Goal: Navigation & Orientation: Find specific page/section

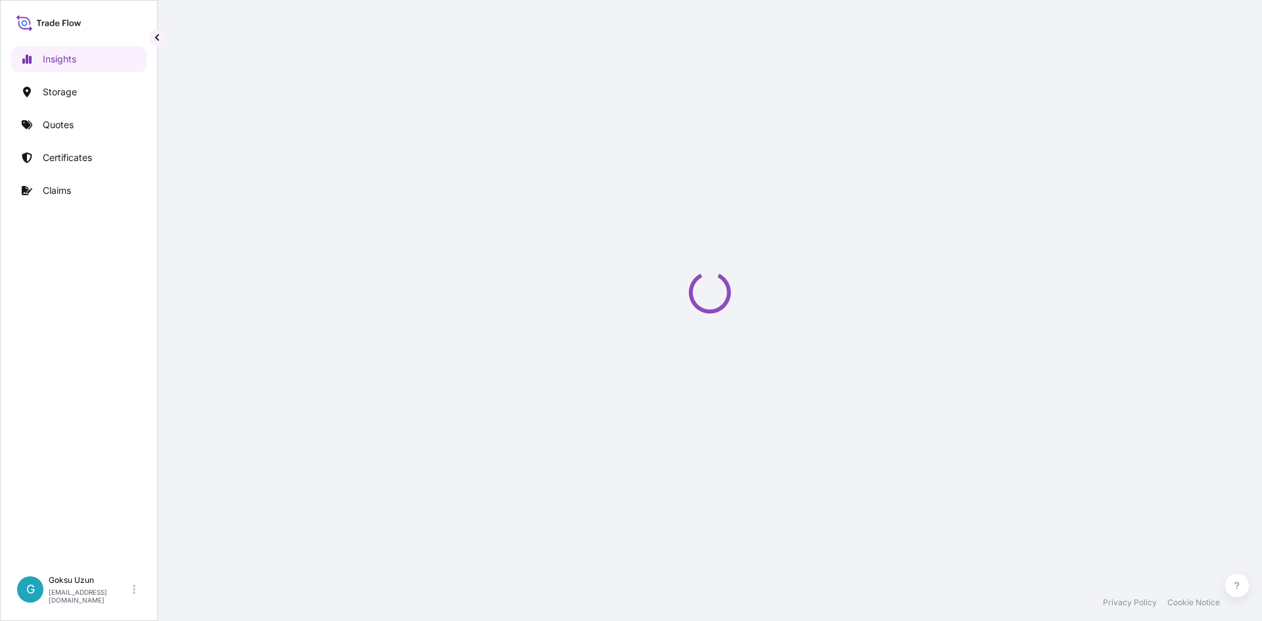
select select "2025"
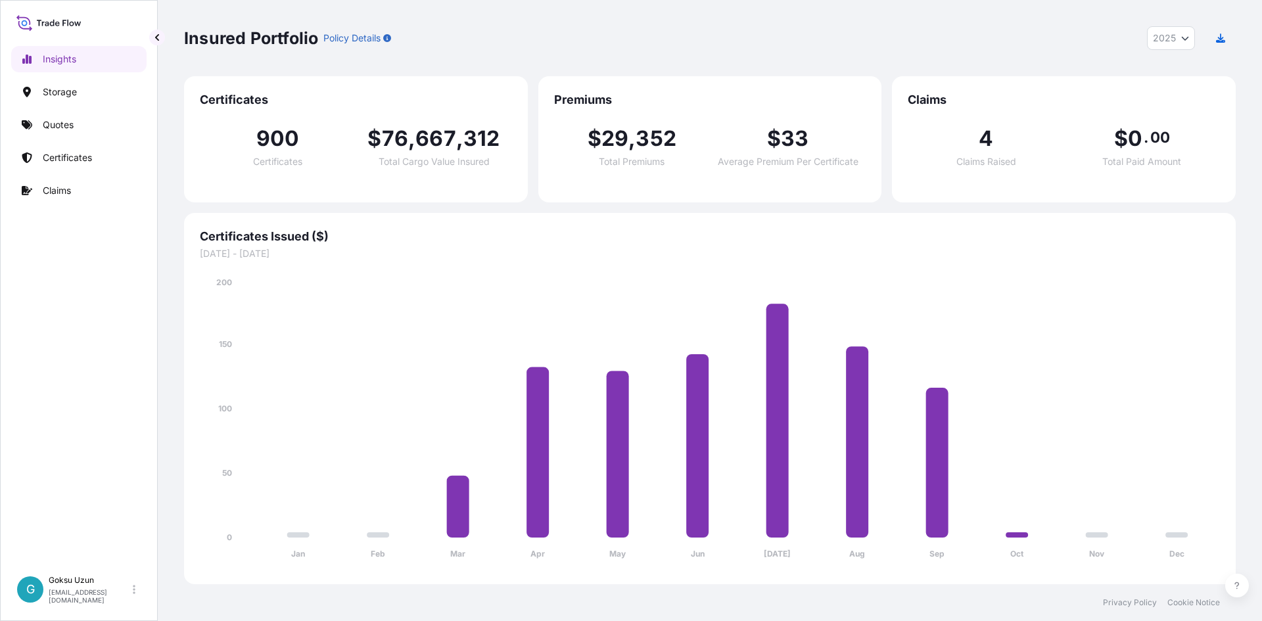
drag, startPoint x: 1031, startPoint y: 58, endPoint x: 1033, endPoint y: 49, distance: 10.2
click at [1031, 58] on div "Insured Portfolio Policy Details 2025 2025 2024 2023 2022" at bounding box center [710, 38] width 1052 height 76
click at [52, 20] on icon at bounding box center [48, 22] width 65 height 19
click at [19, 24] on icon at bounding box center [48, 22] width 65 height 19
click at [130, 592] on div "Goksu Uzun [EMAIL_ADDRESS][DOMAIN_NAME]" at bounding box center [95, 589] width 92 height 29
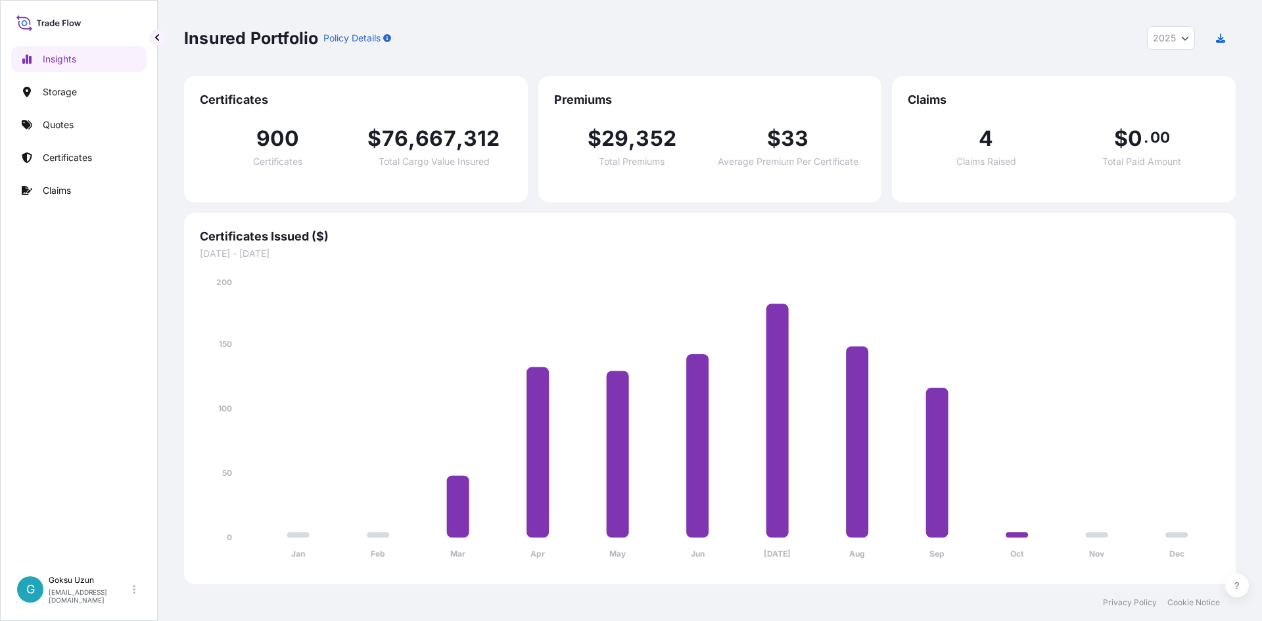
click at [92, 501] on div "Insights Storage Quotes Certificates Claims" at bounding box center [78, 301] width 135 height 535
click at [32, 597] on div "G" at bounding box center [30, 589] width 26 height 26
click at [124, 392] on div "Insights Storage Quotes Certificates Claims" at bounding box center [78, 301] width 135 height 535
click at [135, 593] on div "Goksu Uzun [EMAIL_ADDRESS][DOMAIN_NAME]" at bounding box center [95, 589] width 92 height 29
click at [168, 551] on span "G" at bounding box center [172, 552] width 9 height 13
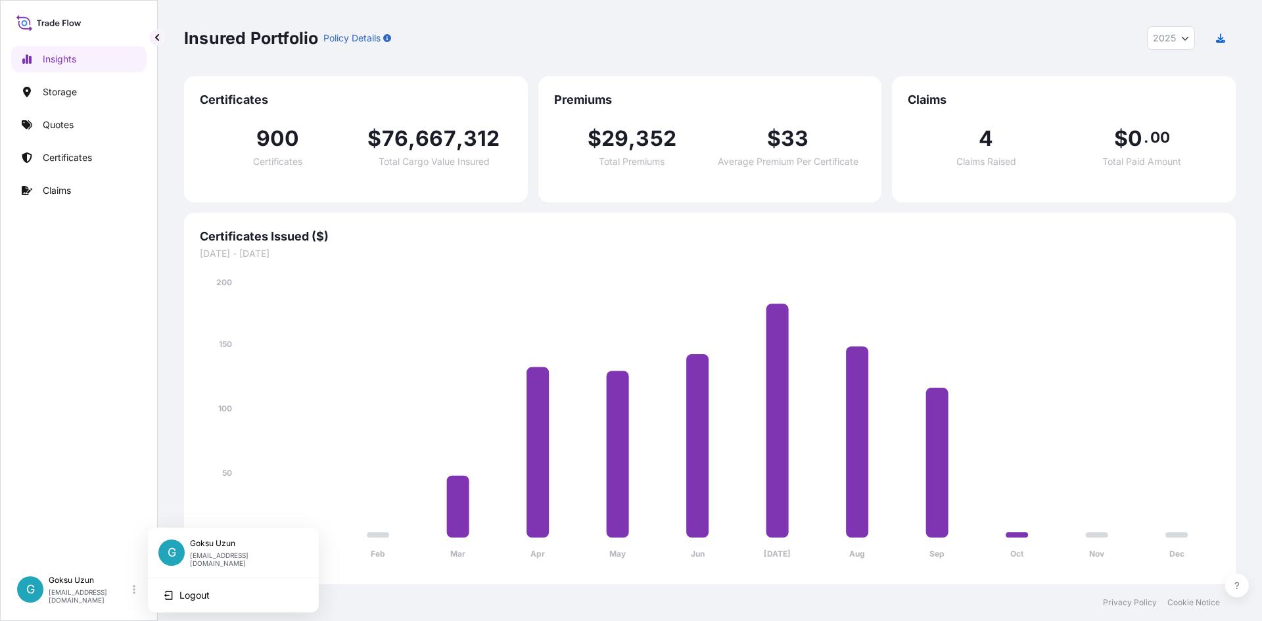
click at [78, 383] on div "Insights Storage Quotes Certificates Claims" at bounding box center [78, 301] width 135 height 535
click at [40, 19] on icon at bounding box center [48, 22] width 65 height 19
click at [18, 20] on icon at bounding box center [48, 22] width 65 height 19
click at [59, 186] on link "Claims" at bounding box center [78, 190] width 135 height 26
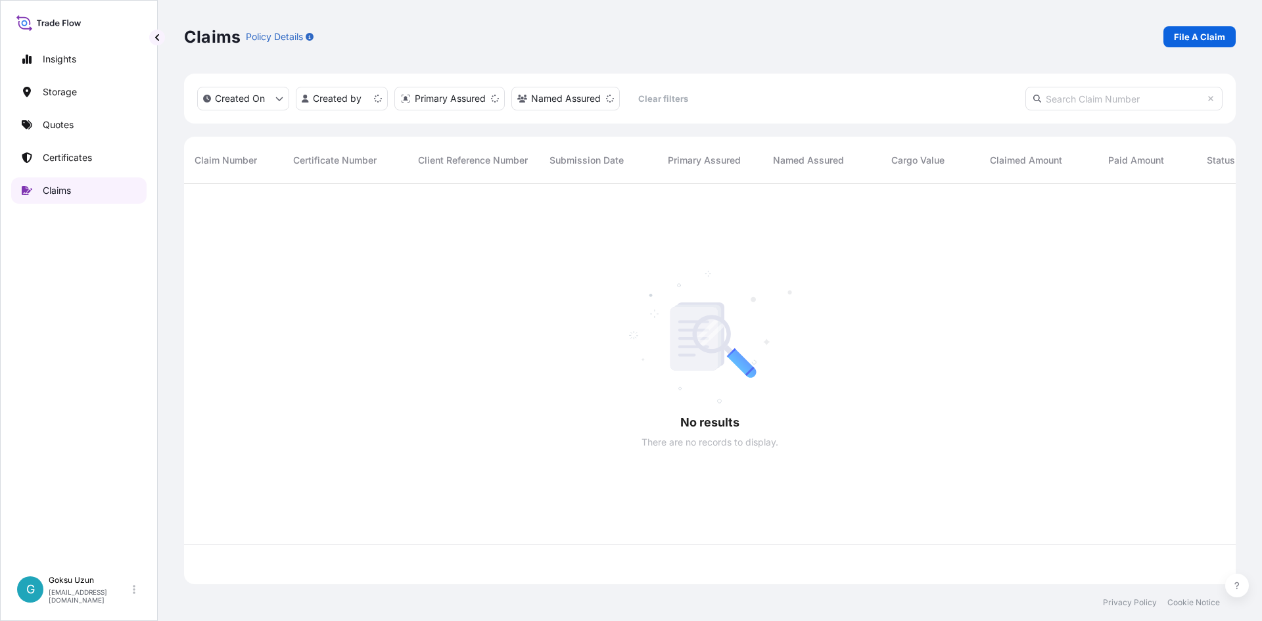
scroll to position [398, 1042]
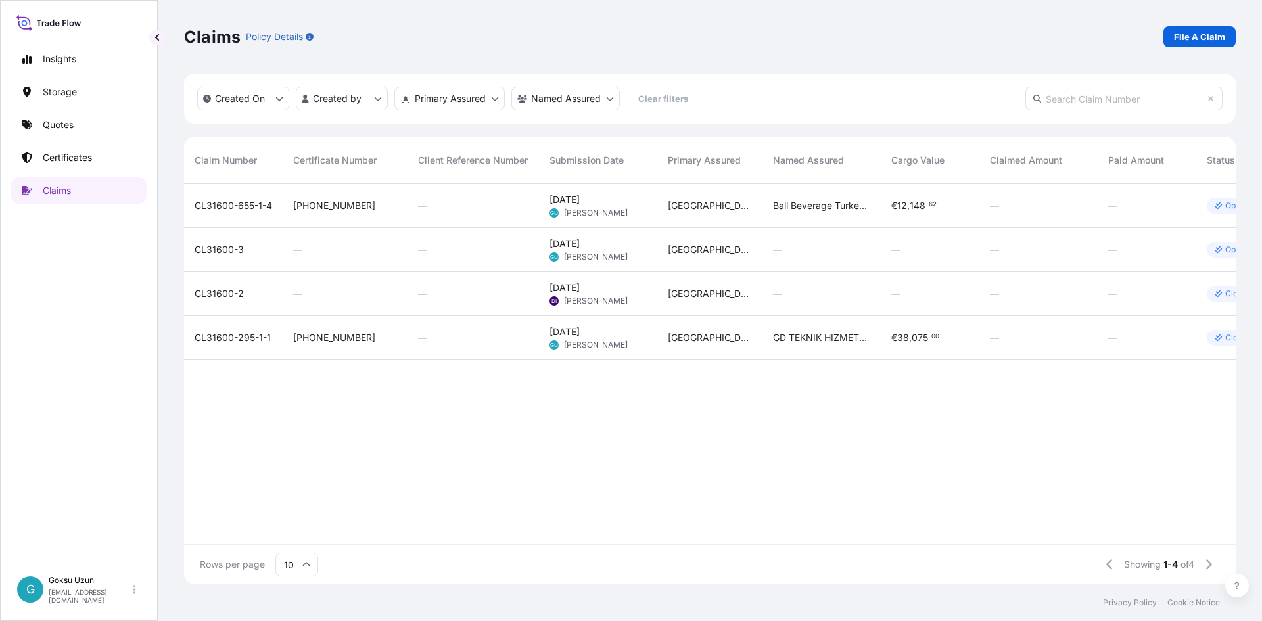
click at [71, 25] on icon at bounding box center [48, 22] width 65 height 19
drag, startPoint x: 23, startPoint y: 300, endPoint x: 295, endPoint y: 202, distance: 289.2
click at [24, 299] on div "Insights Storage Quotes Certificates Claims" at bounding box center [78, 301] width 135 height 535
drag, startPoint x: 1180, startPoint y: 11, endPoint x: 867, endPoint y: 92, distance: 323.9
click at [862, 92] on div "Created On Created by Primary Assured Named Assured Clear filters" at bounding box center [710, 99] width 1052 height 50
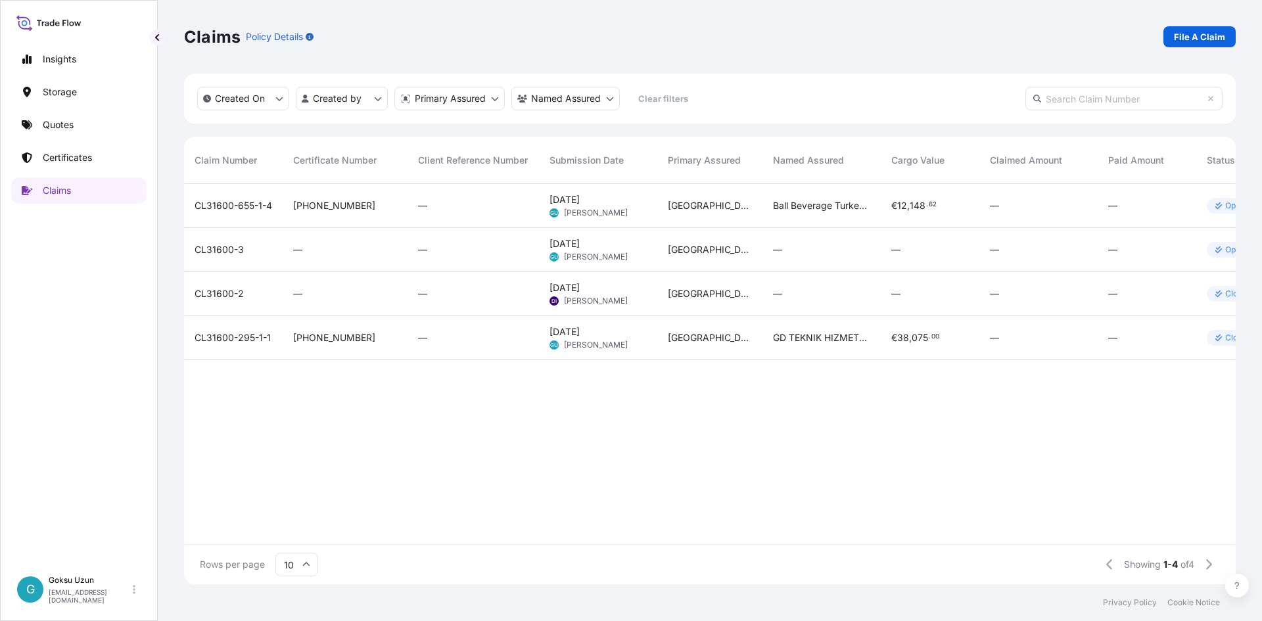
drag, startPoint x: 467, startPoint y: 492, endPoint x: 356, endPoint y: 442, distance: 121.8
click at [467, 492] on div "CL31600-655-1-4 [PHONE_NUMBER] — [DATE] GU Goksu Uzun [GEOGRAPHIC_DATA] Ball Be…" at bounding box center [756, 364] width 1144 height 360
click at [64, 57] on p "Insights" at bounding box center [60, 59] width 34 height 13
select select "2025"
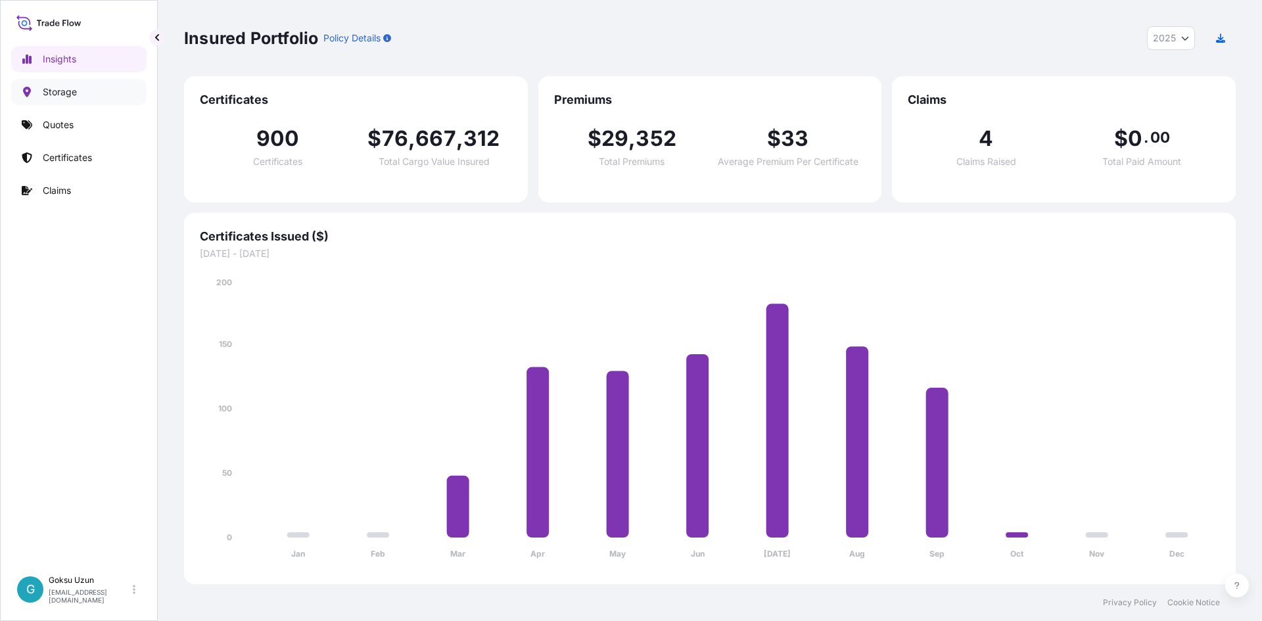
click at [53, 97] on p "Storage" at bounding box center [60, 91] width 34 height 13
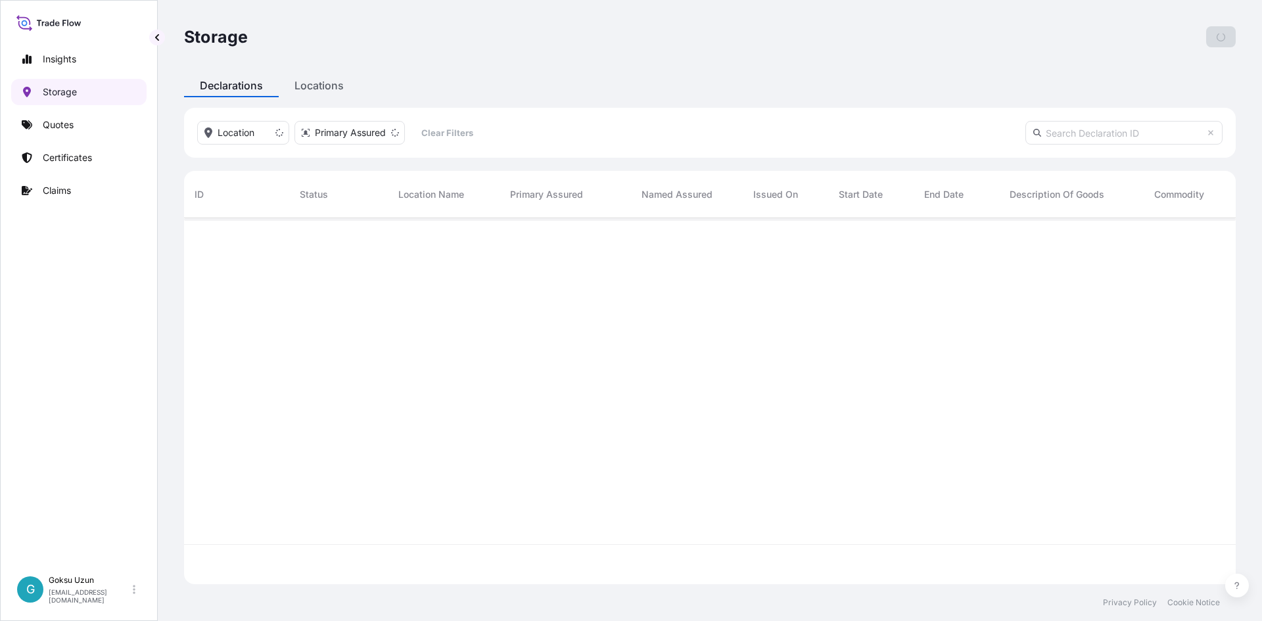
scroll to position [363, 1042]
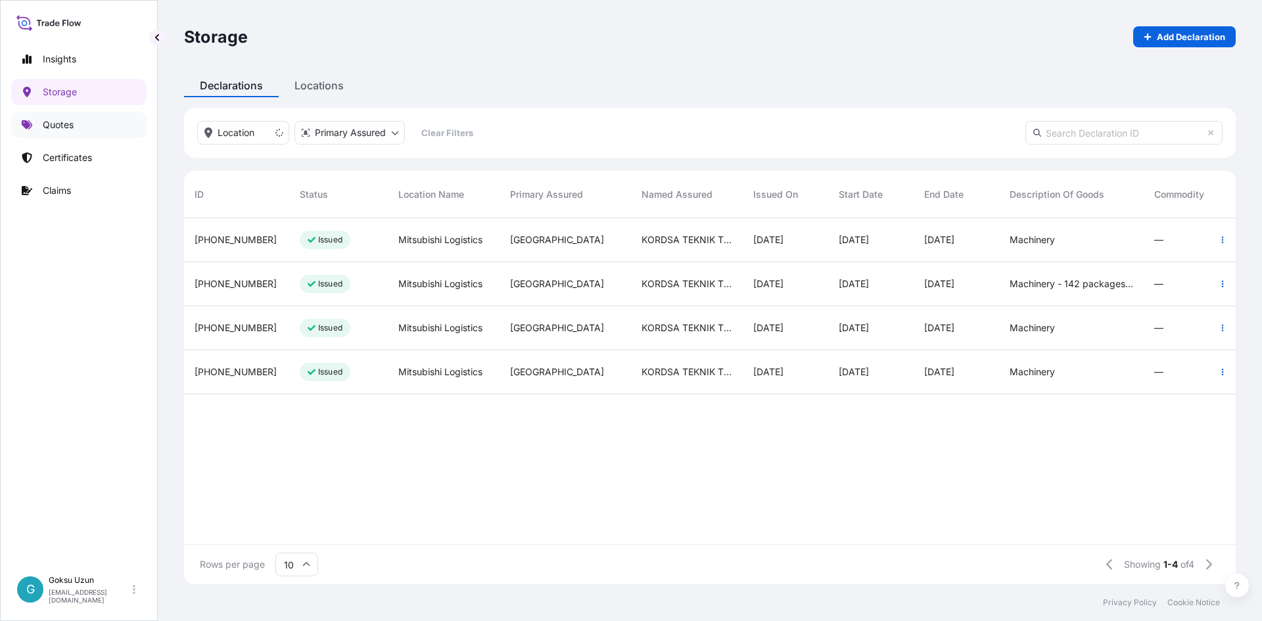
click at [80, 123] on link "Quotes" at bounding box center [78, 125] width 135 height 26
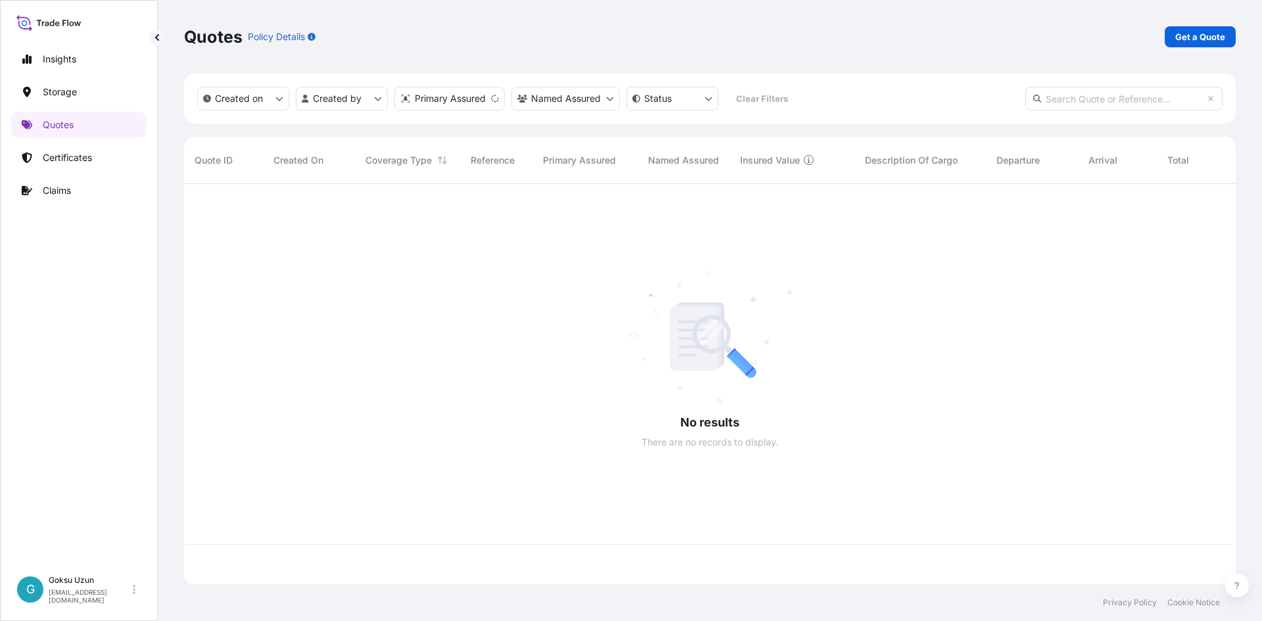
scroll to position [398, 1042]
